Goal: Task Accomplishment & Management: Manage account settings

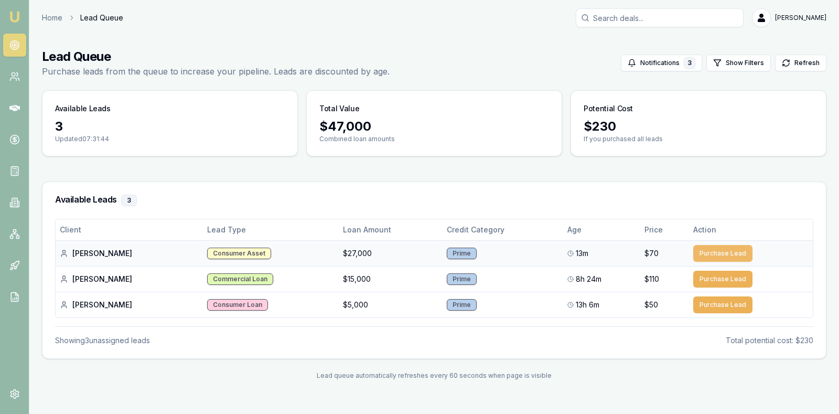
click at [724, 246] on button "Purchase Lead" at bounding box center [722, 253] width 59 height 17
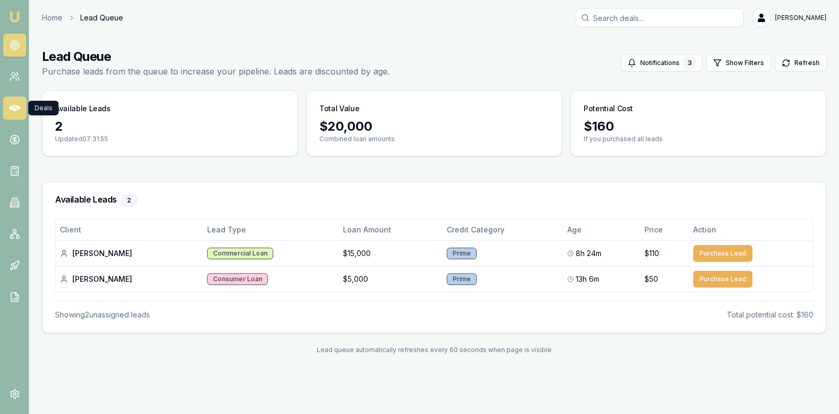
click at [14, 107] on icon at bounding box center [14, 108] width 10 height 6
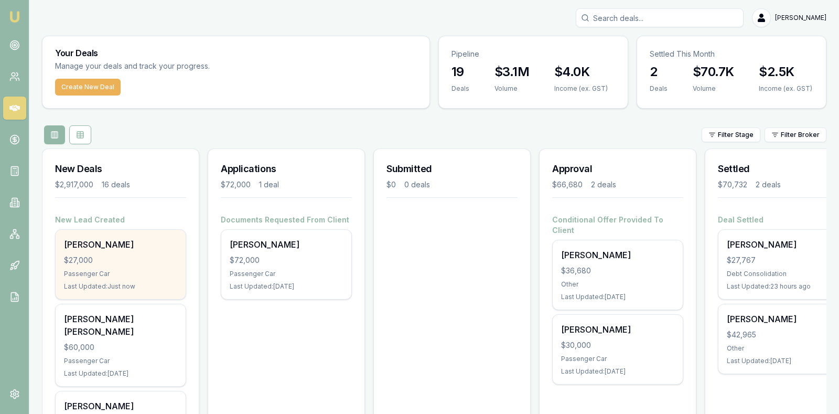
click at [111, 255] on div "$27,000" at bounding box center [120, 260] width 113 height 10
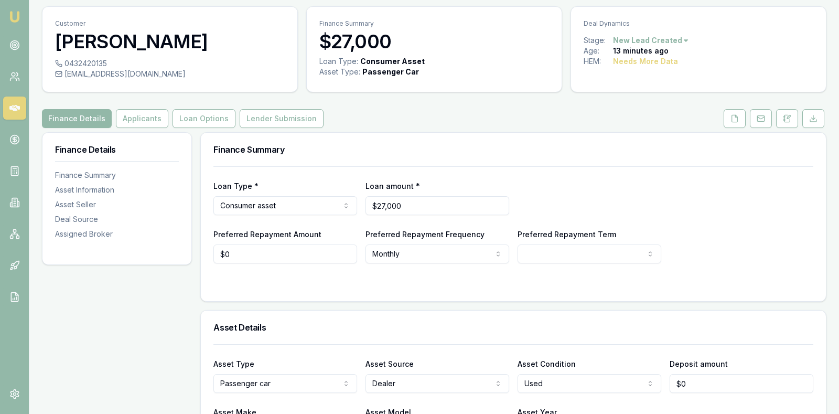
scroll to position [52, 0]
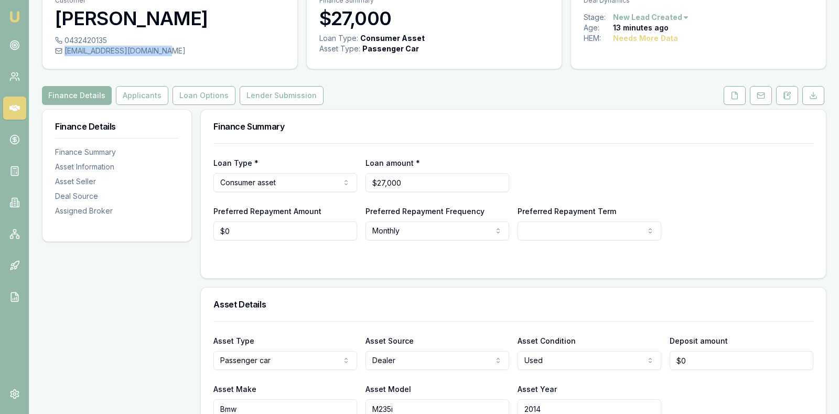
drag, startPoint x: 155, startPoint y: 51, endPoint x: 64, endPoint y: 52, distance: 91.3
click at [64, 52] on div "[EMAIL_ADDRESS][DOMAIN_NAME]" at bounding box center [170, 51] width 230 height 10
copy div "[EMAIL_ADDRESS][DOMAIN_NAME]"
click at [790, 92] on icon at bounding box center [788, 93] width 3 height 3
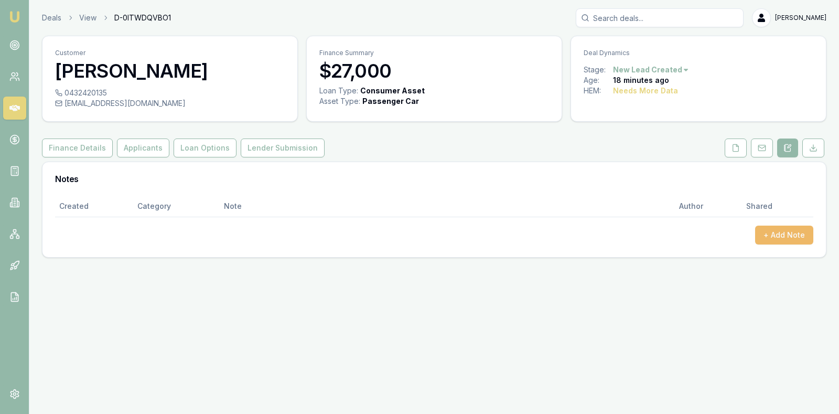
click at [786, 235] on button "+ Add Note" at bounding box center [784, 234] width 58 height 19
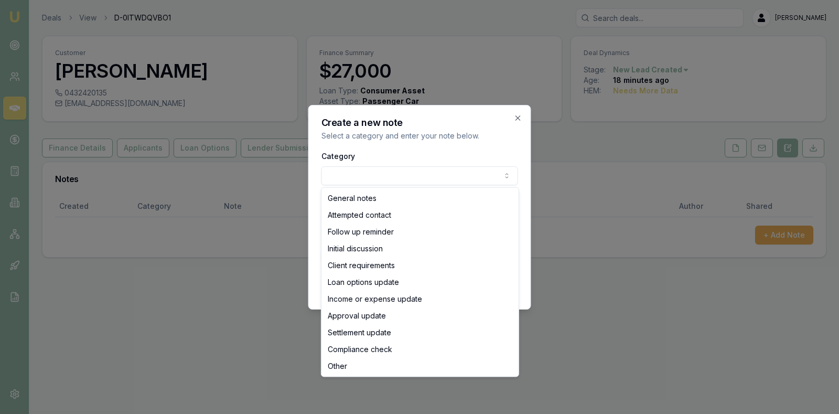
click at [486, 175] on body "Emu Broker Deals View D-0ITWDQVBO1 [PERSON_NAME] Toggle Menu Customer [PERSON_N…" at bounding box center [419, 207] width 839 height 414
select select "INITIAL_DISCUSSION"
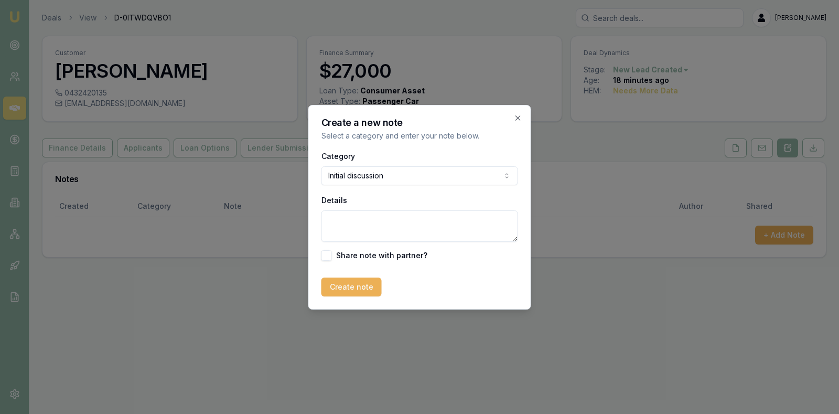
click at [389, 222] on textarea "Details" at bounding box center [419, 225] width 197 height 31
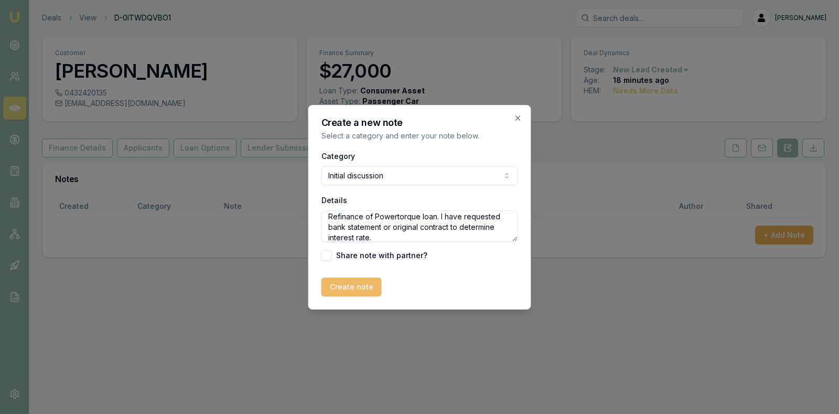
type textarea "Refinance of Powertorque loan. I have requested bank statement or original cont…"
click at [348, 288] on button "Create note" at bounding box center [351, 286] width 60 height 19
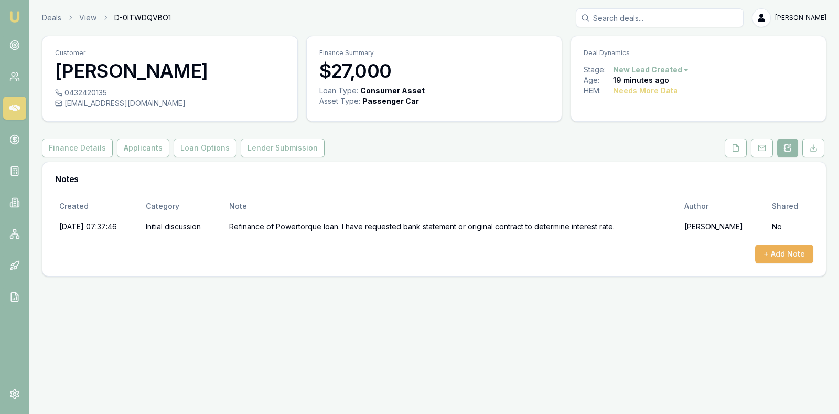
click at [16, 106] on icon at bounding box center [14, 108] width 10 height 6
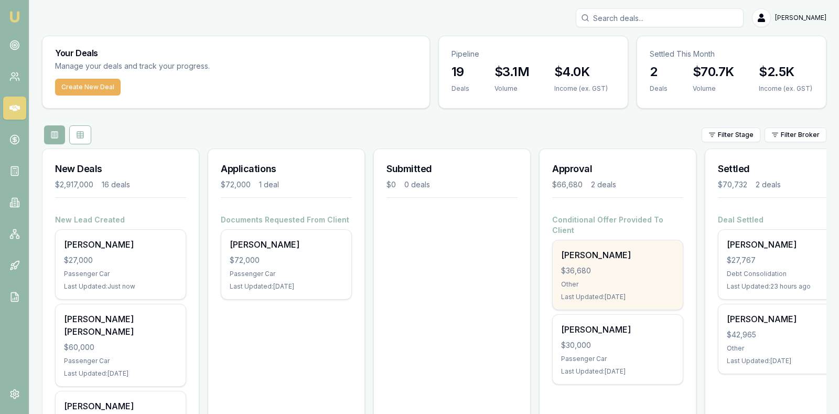
click at [599, 265] on div "$36,680" at bounding box center [617, 270] width 113 height 10
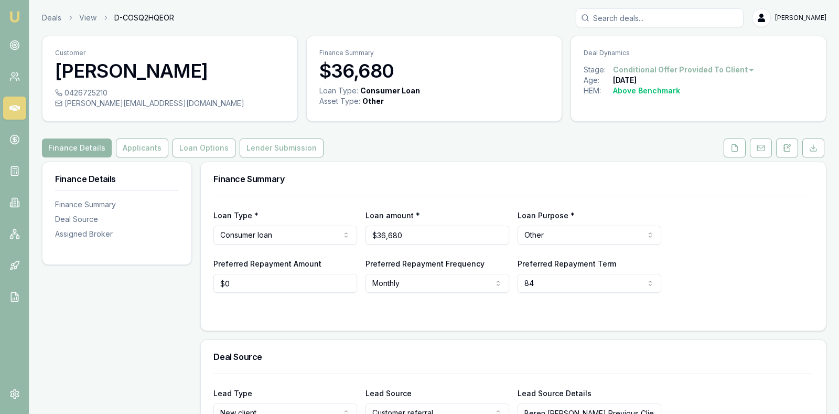
click at [752, 251] on div "Loan Type * Consumer loan Consumer loan Consumer asset Commercial loan Commerci…" at bounding box center [513, 244] width 600 height 97
click at [254, 147] on button "Lender Submission" at bounding box center [282, 147] width 84 height 19
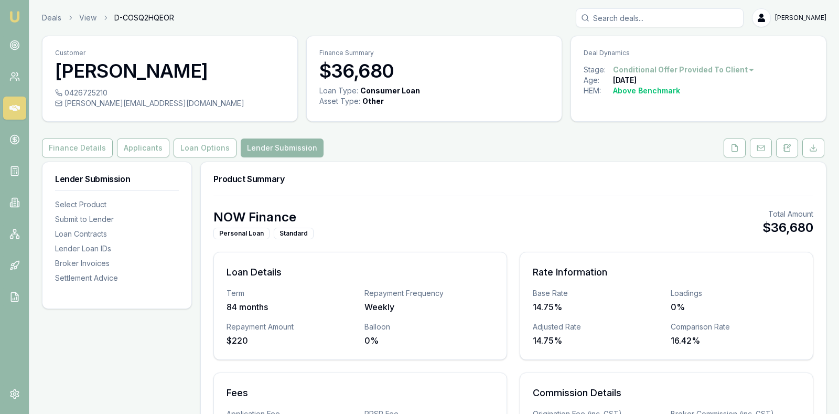
click at [445, 143] on div "Finance Details Applicants Loan Options Lender Submission" at bounding box center [434, 147] width 785 height 19
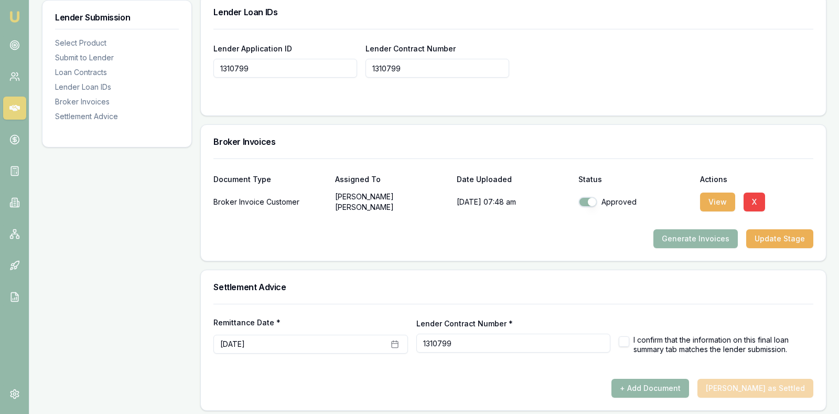
scroll to position [761, 0]
click at [595, 303] on div "Remittance Date * September 4th, 2025 Lender Contract Number * 1310799 I confir…" at bounding box center [513, 328] width 600 height 50
click at [663, 379] on button "+ Add Document" at bounding box center [650, 387] width 78 height 19
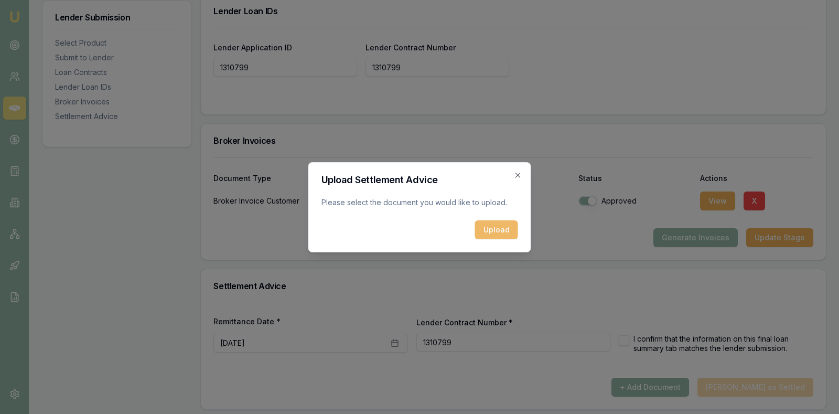
click at [488, 229] on button "Upload" at bounding box center [496, 229] width 43 height 19
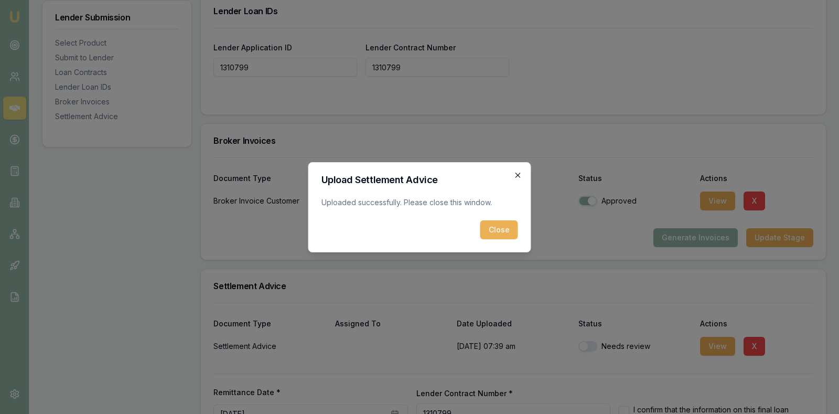
click at [518, 172] on icon "button" at bounding box center [518, 175] width 8 height 8
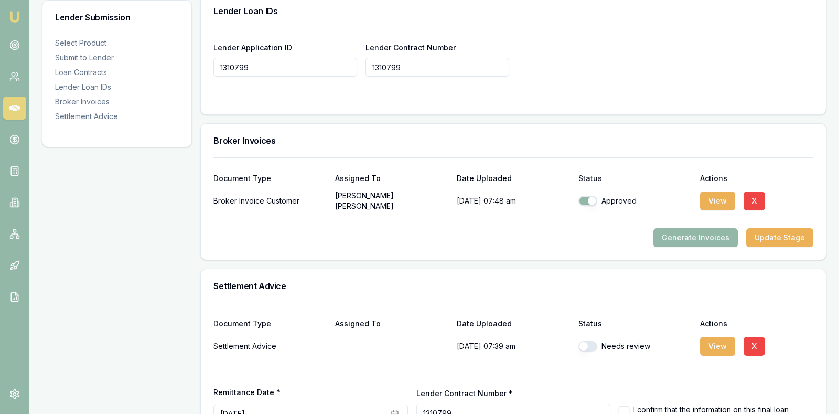
click at [621, 129] on div "Broker Invoices" at bounding box center [513, 141] width 625 height 34
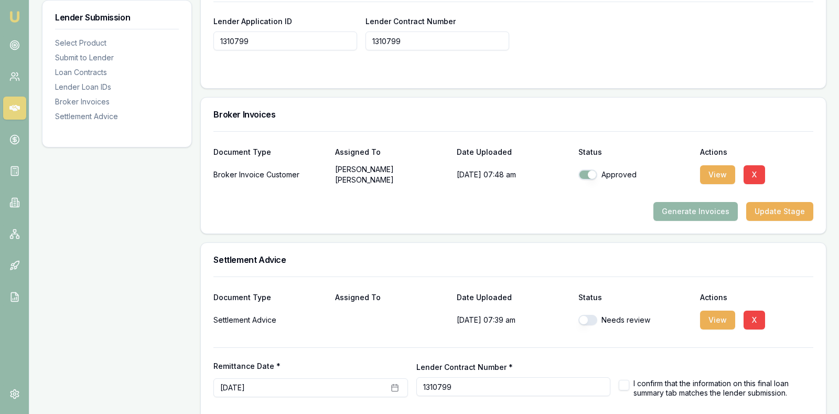
scroll to position [832, 0]
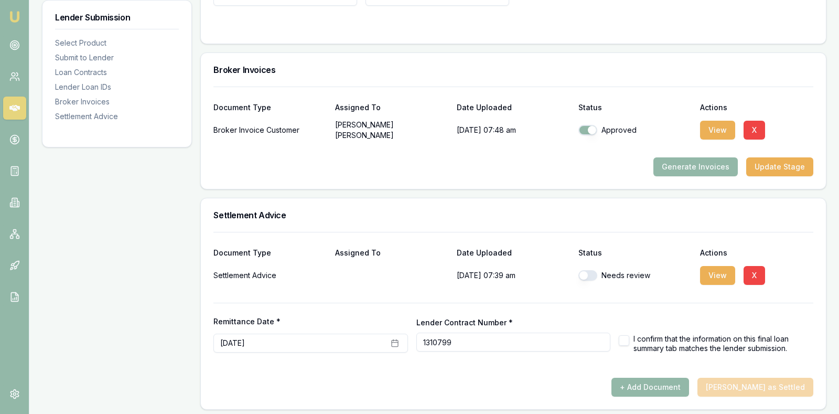
click at [622, 337] on button "button" at bounding box center [624, 340] width 10 height 10
checkbox input "true"
click at [581, 270] on button "button" at bounding box center [587, 275] width 19 height 10
checkbox input "true"
click at [624, 335] on button "button" at bounding box center [624, 340] width 10 height 10
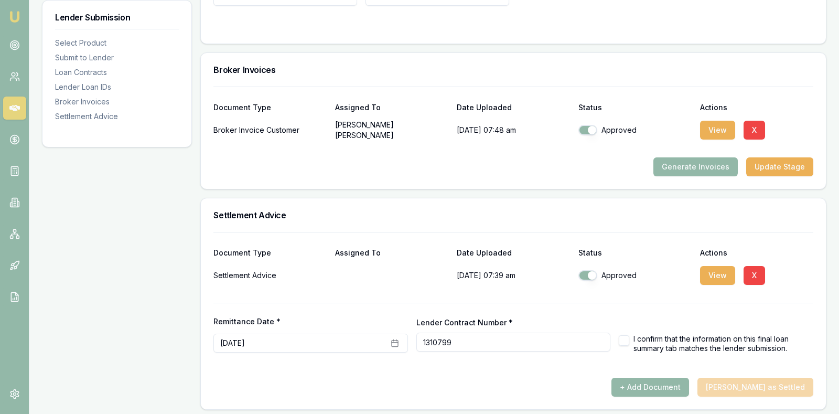
click at [624, 335] on button "button" at bounding box center [624, 340] width 10 height 10
checkbox input "true"
click at [775, 378] on button "Mark Deal as Settled" at bounding box center [755, 387] width 116 height 19
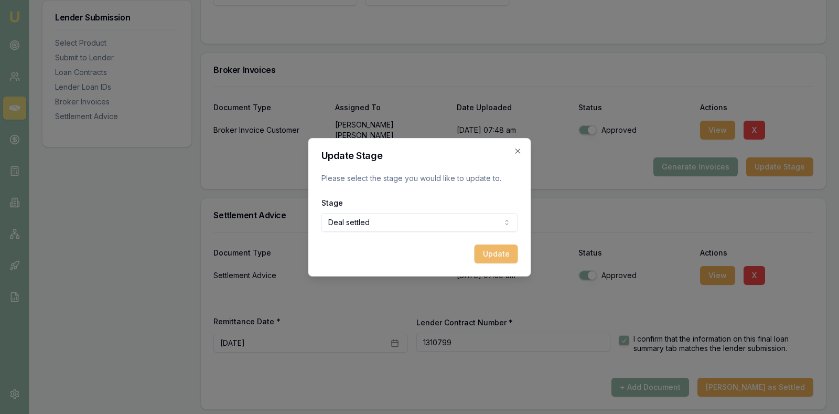
click at [487, 254] on button "Update" at bounding box center [497, 253] width 44 height 19
checkbox input "false"
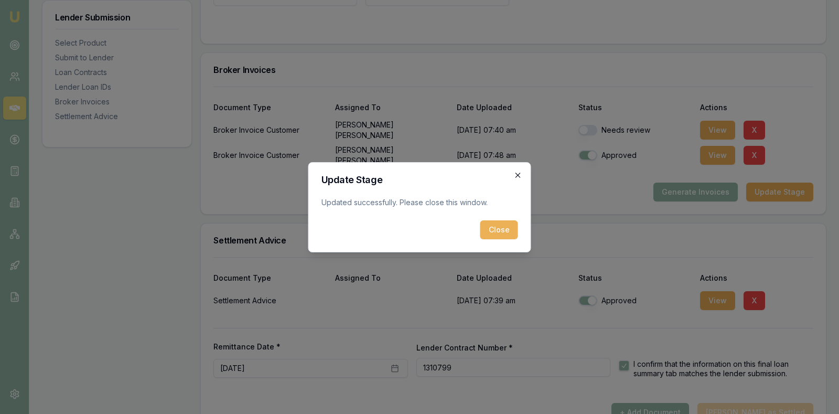
click at [519, 174] on icon "button" at bounding box center [518, 175] width 8 height 8
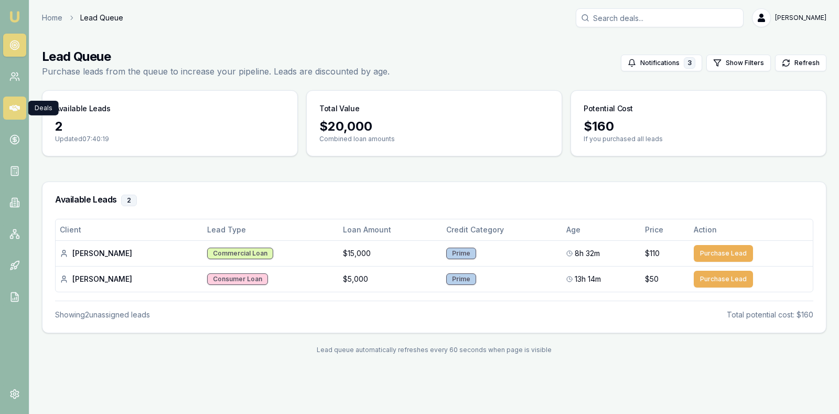
click at [13, 107] on icon at bounding box center [14, 108] width 10 height 6
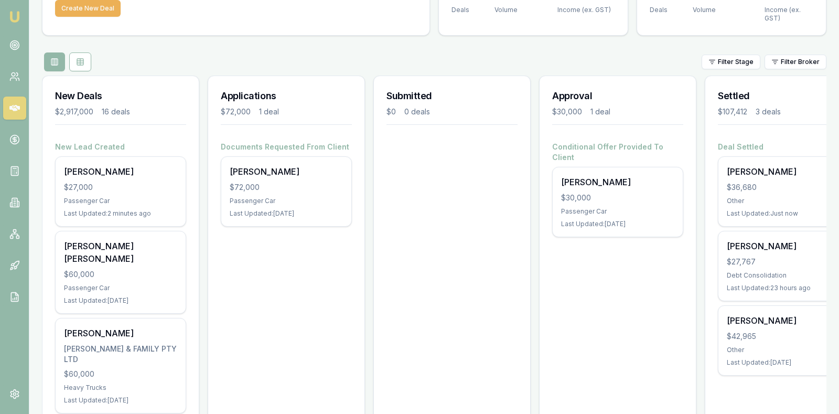
scroll to position [105, 0]
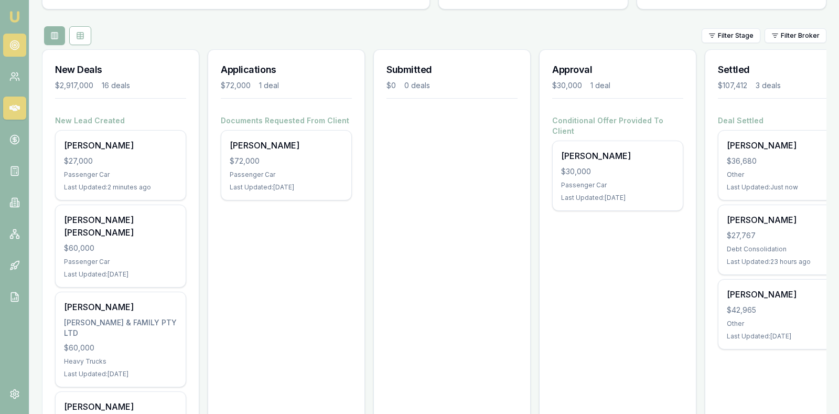
click at [15, 41] on icon at bounding box center [14, 45] width 10 height 10
